Goal: Task Accomplishment & Management: Use online tool/utility

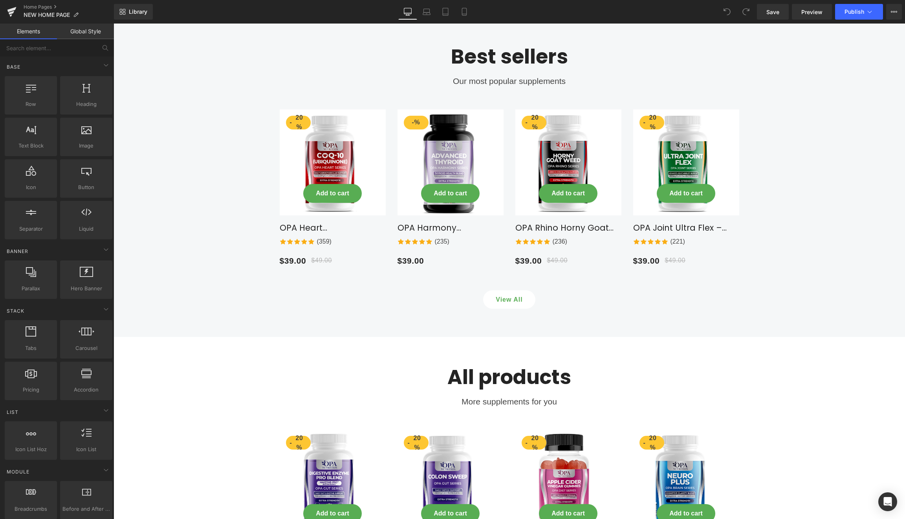
scroll to position [1677, 0]
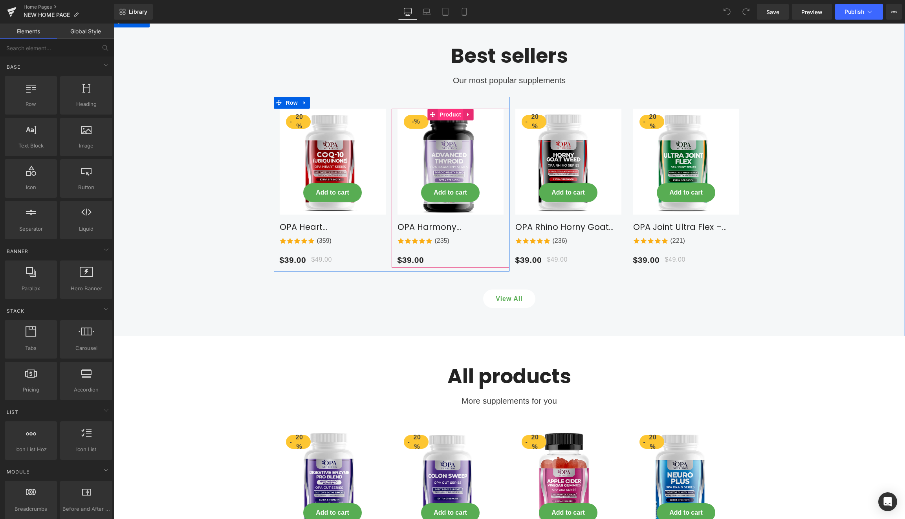
click at [448, 109] on span "Product" at bounding box center [450, 115] width 26 height 12
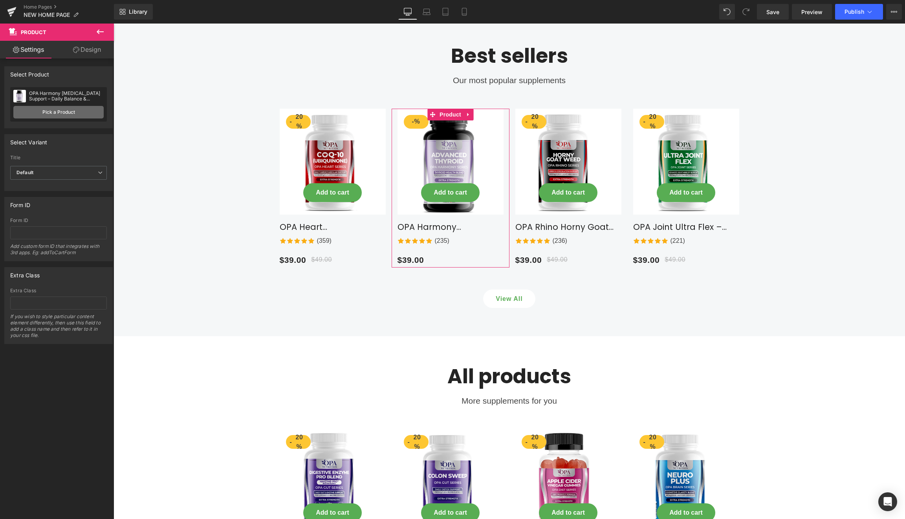
click at [69, 111] on link "Pick a Product" at bounding box center [58, 112] width 90 height 13
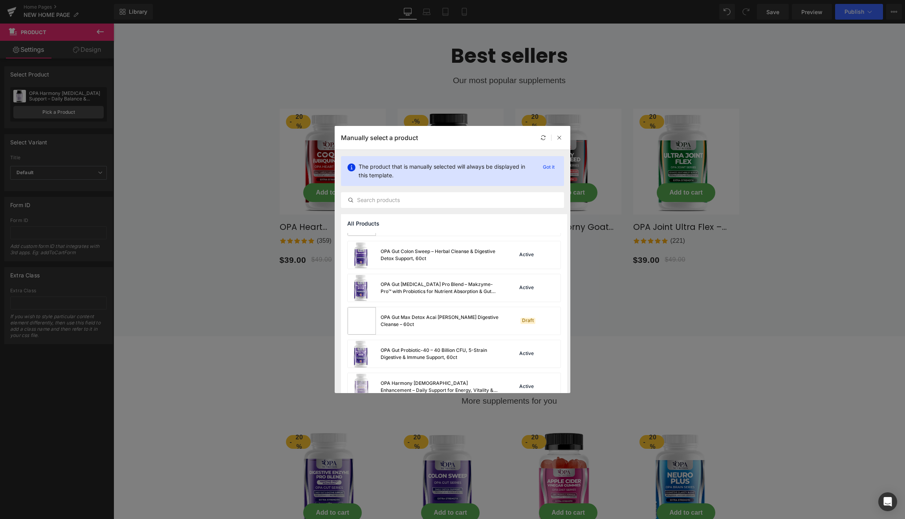
scroll to position [713, 0]
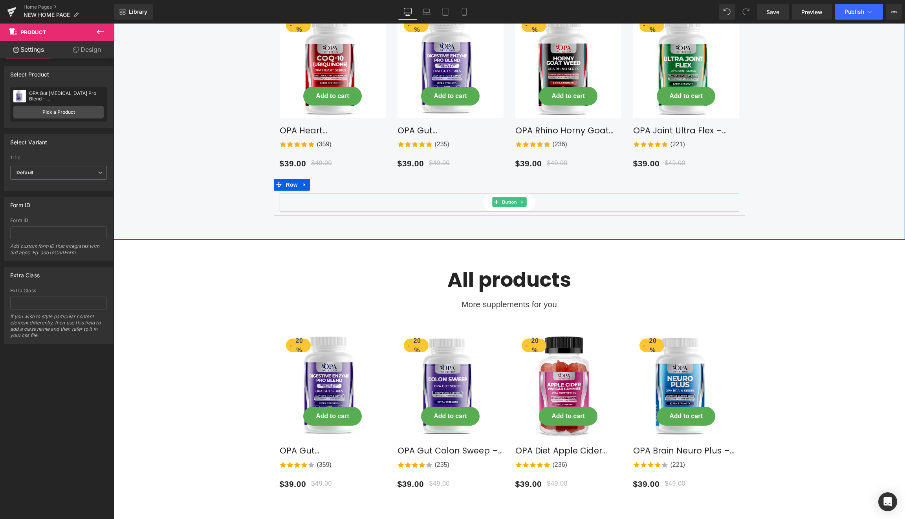
scroll to position [1805, 0]
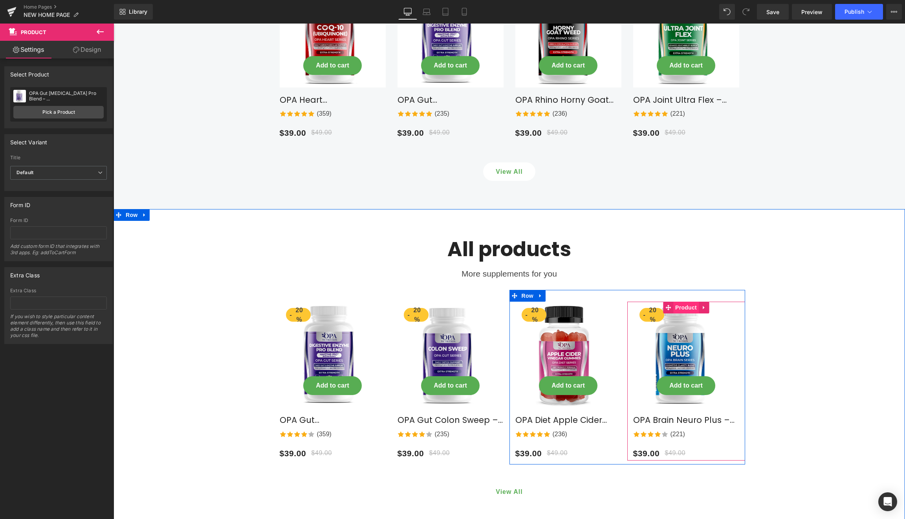
click at [681, 302] on span "Product" at bounding box center [686, 308] width 26 height 12
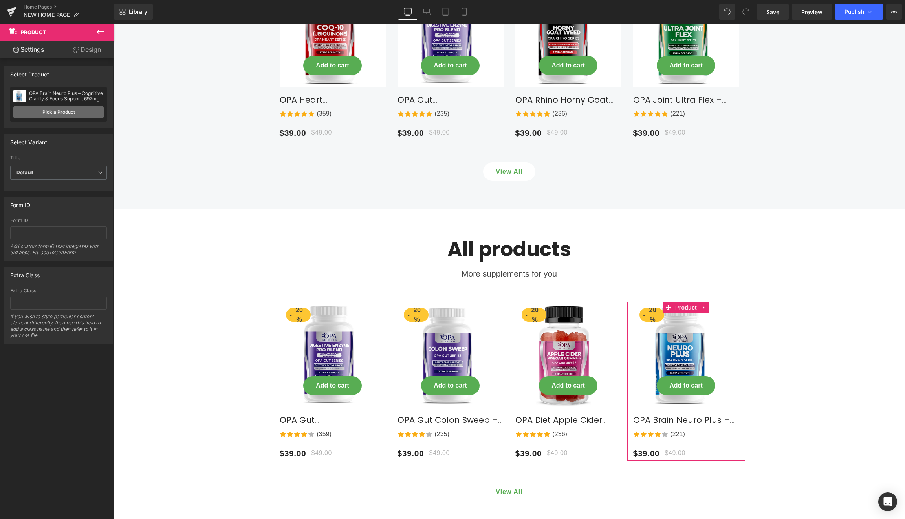
click at [60, 112] on link "Pick a Product" at bounding box center [58, 112] width 90 height 13
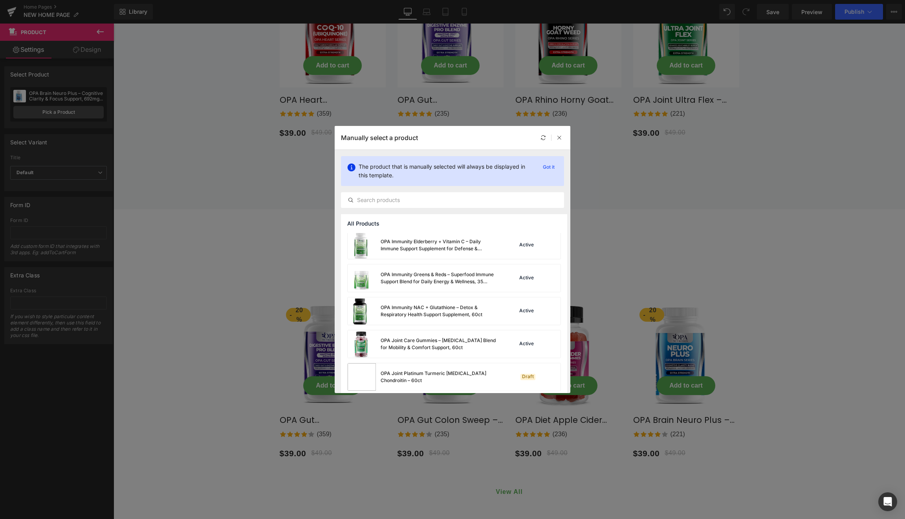
scroll to position [1186, 0]
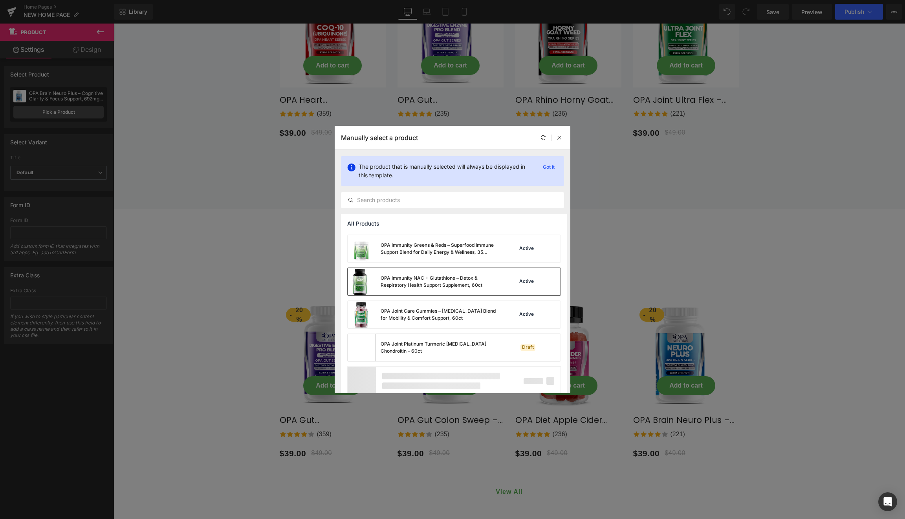
click at [522, 281] on div "Active" at bounding box center [526, 282] width 18 height 6
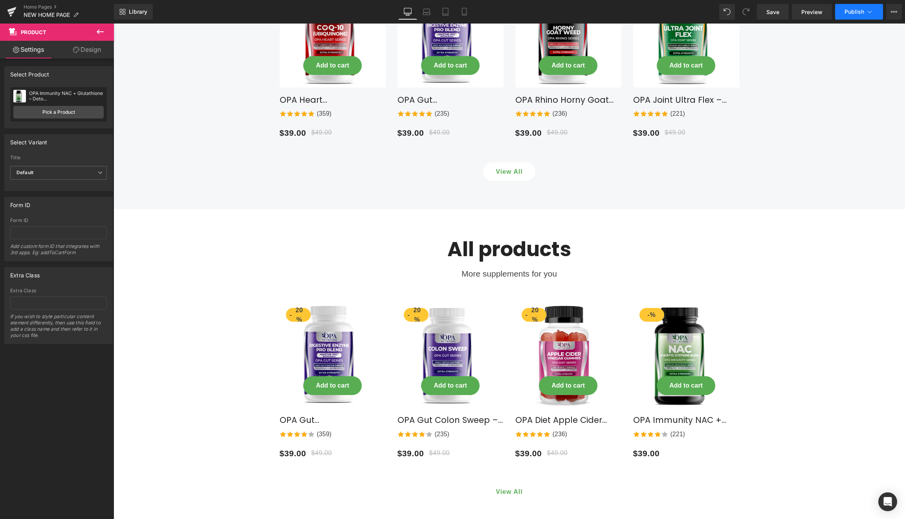
click at [848, 15] on span "Publish" at bounding box center [854, 12] width 20 height 6
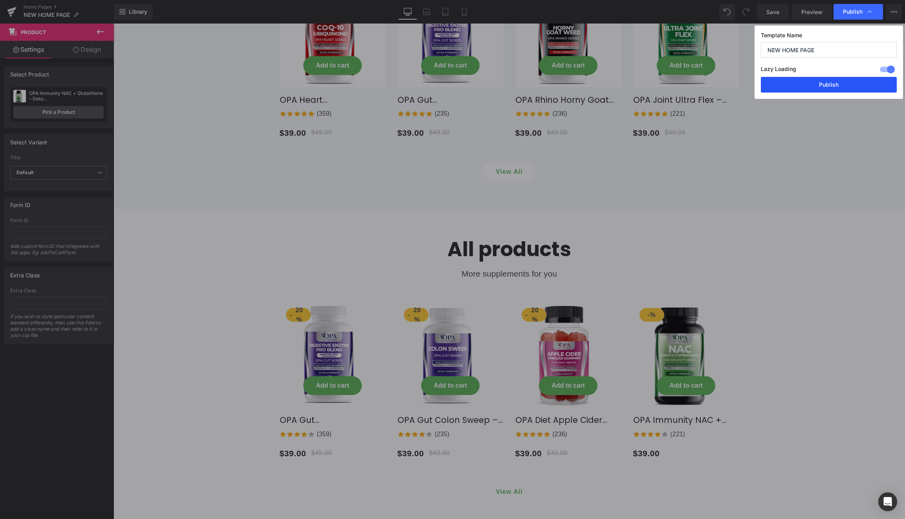
click at [810, 85] on button "Publish" at bounding box center [829, 85] width 136 height 16
